Goal: Task Accomplishment & Management: Manage account settings

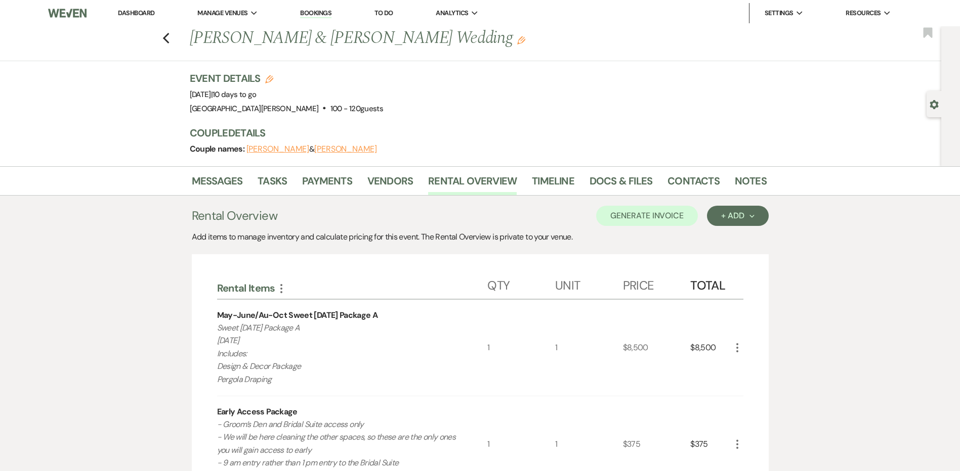
click at [136, 14] on link "Dashboard" at bounding box center [136, 13] width 36 height 9
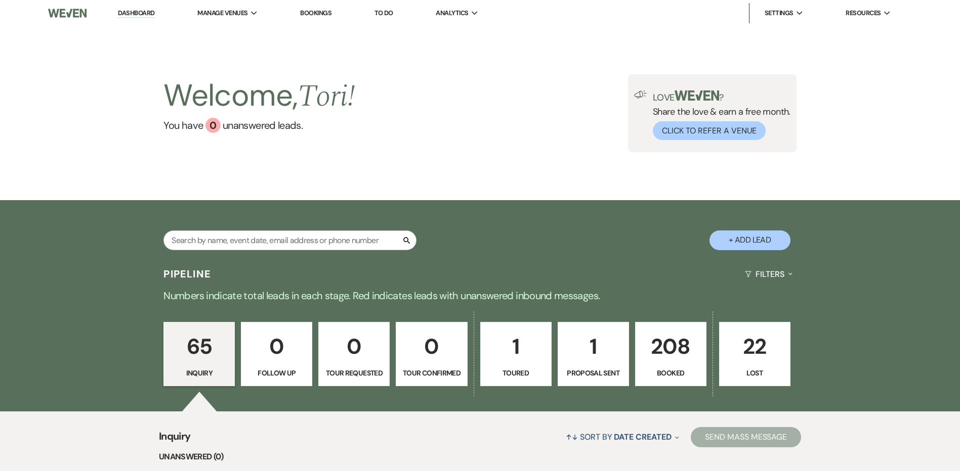
click at [679, 359] on p "208" at bounding box center [670, 347] width 58 height 34
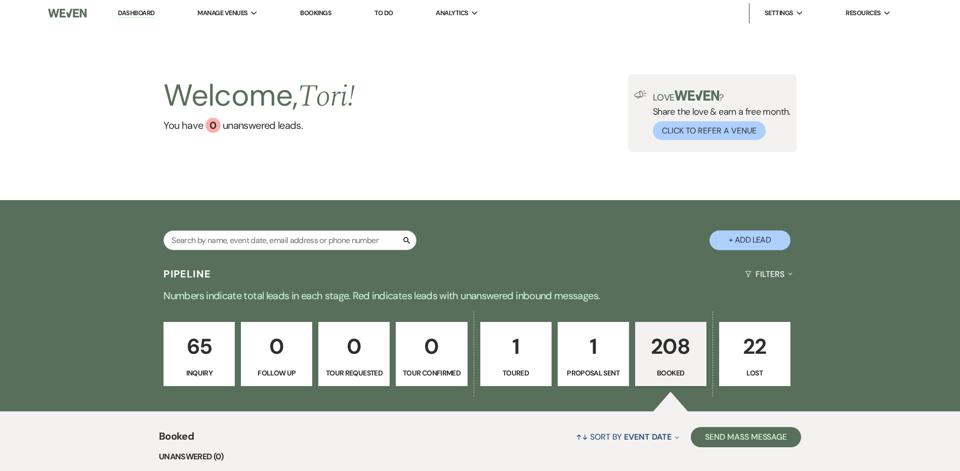
click at [679, 362] on p "208" at bounding box center [670, 347] width 58 height 34
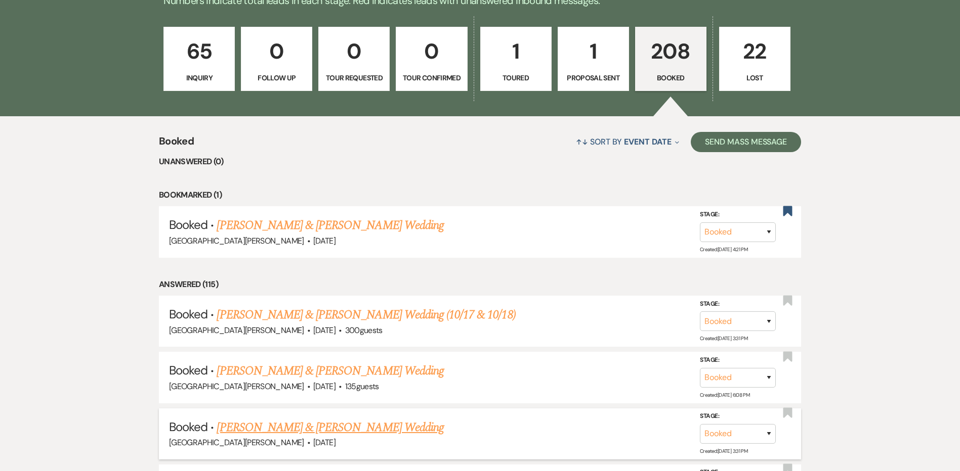
scroll to position [354, 0]
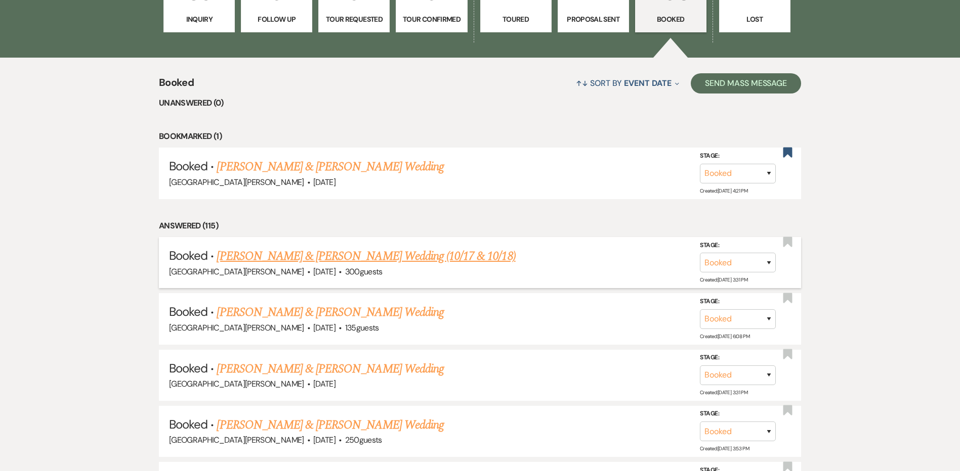
click at [302, 254] on link "[PERSON_NAME] & [PERSON_NAME] Wedding (10/17 & 10/18)" at bounding box center [366, 256] width 298 height 18
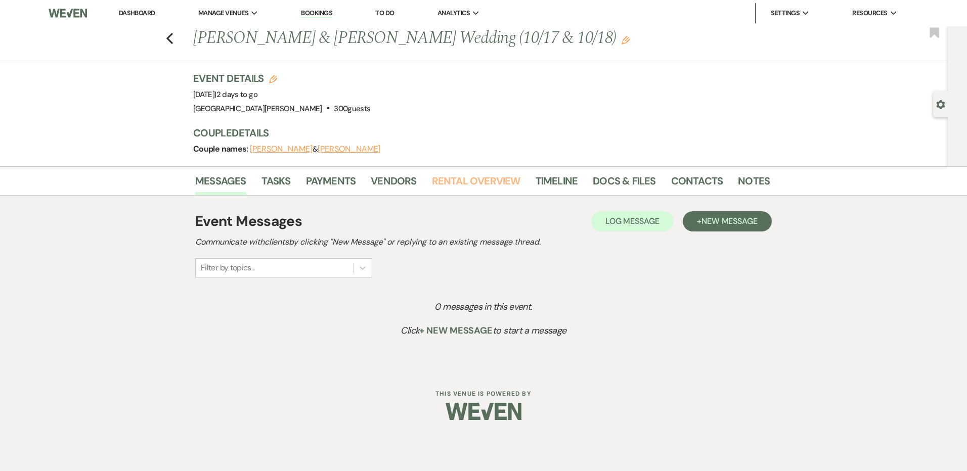
drag, startPoint x: 458, startPoint y: 181, endPoint x: 455, endPoint y: 197, distance: 16.5
click at [458, 181] on link "Rental Overview" at bounding box center [476, 184] width 89 height 22
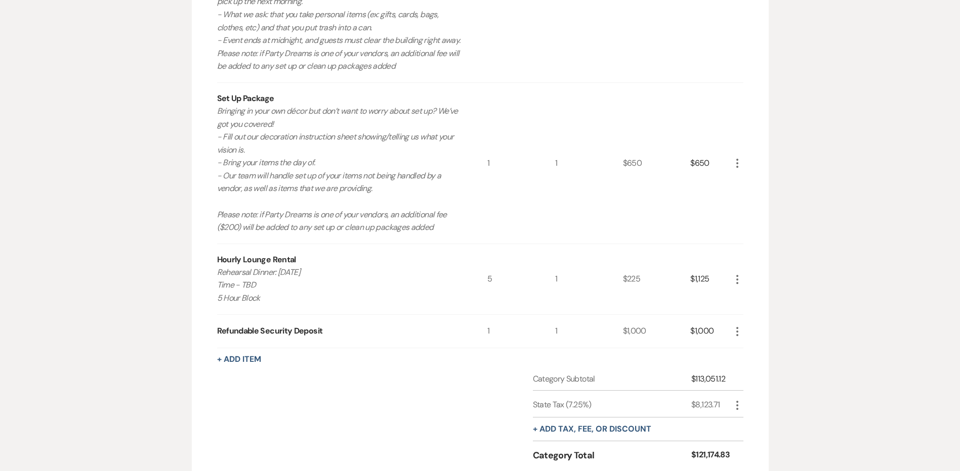
scroll to position [1214, 0]
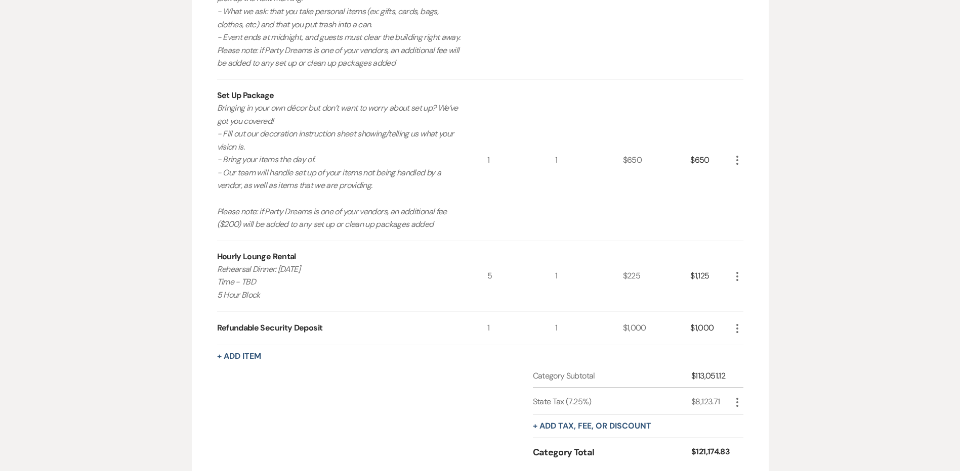
click at [735, 277] on icon "More" at bounding box center [737, 277] width 12 height 12
click at [740, 294] on button "Pencil Edit" at bounding box center [757, 296] width 53 height 16
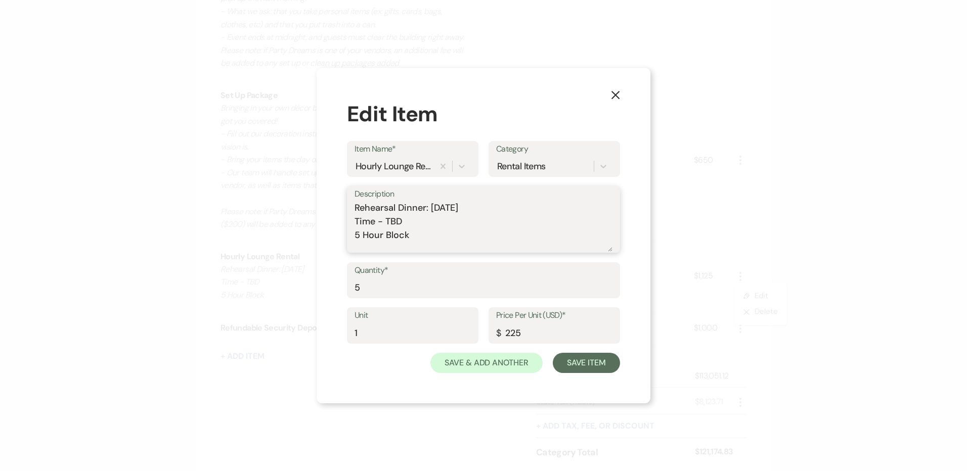
drag, startPoint x: 421, startPoint y: 238, endPoint x: 434, endPoint y: 235, distance: 13.1
click at [432, 236] on textarea "Rehearsal Dinner: [DATE] Time - TBD 5 Hour Block" at bounding box center [484, 226] width 258 height 51
type textarea "Rehearsal Dinner: [DATE] Time - TBD 5 Hour Block 4:30pm-9:30pm"
click at [591, 369] on button "Save Item" at bounding box center [586, 363] width 67 height 20
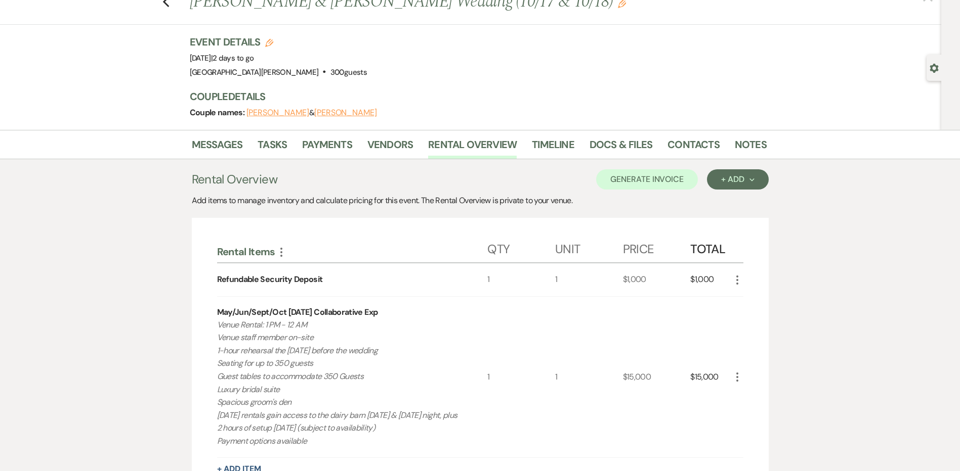
scroll to position [0, 0]
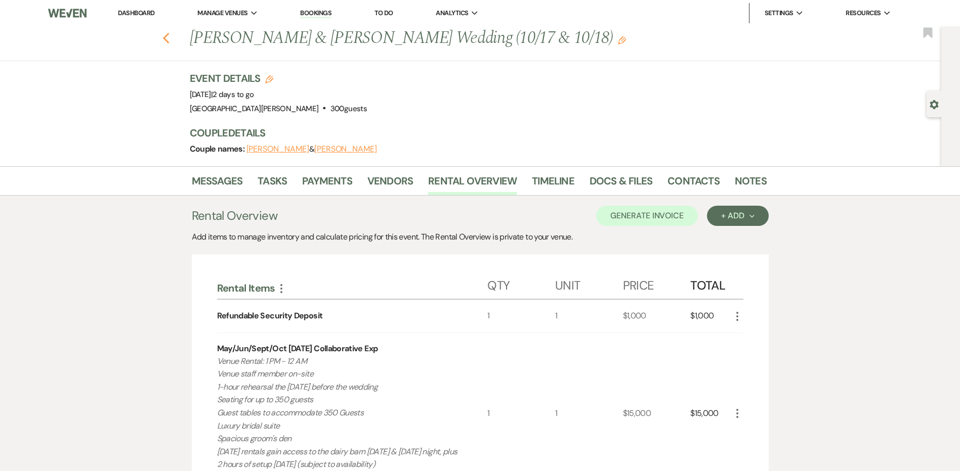
click at [166, 38] on use "button" at bounding box center [165, 38] width 7 height 11
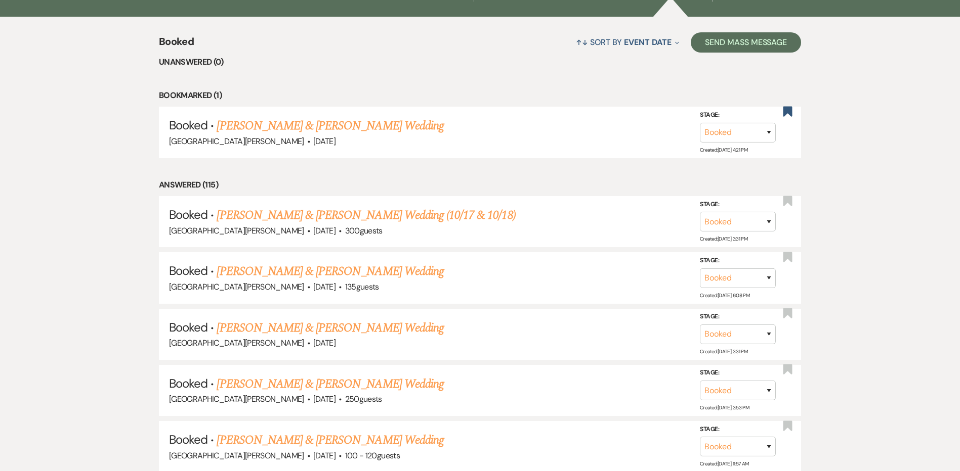
scroll to position [51, 0]
